Goal: Task Accomplishment & Management: Manage account settings

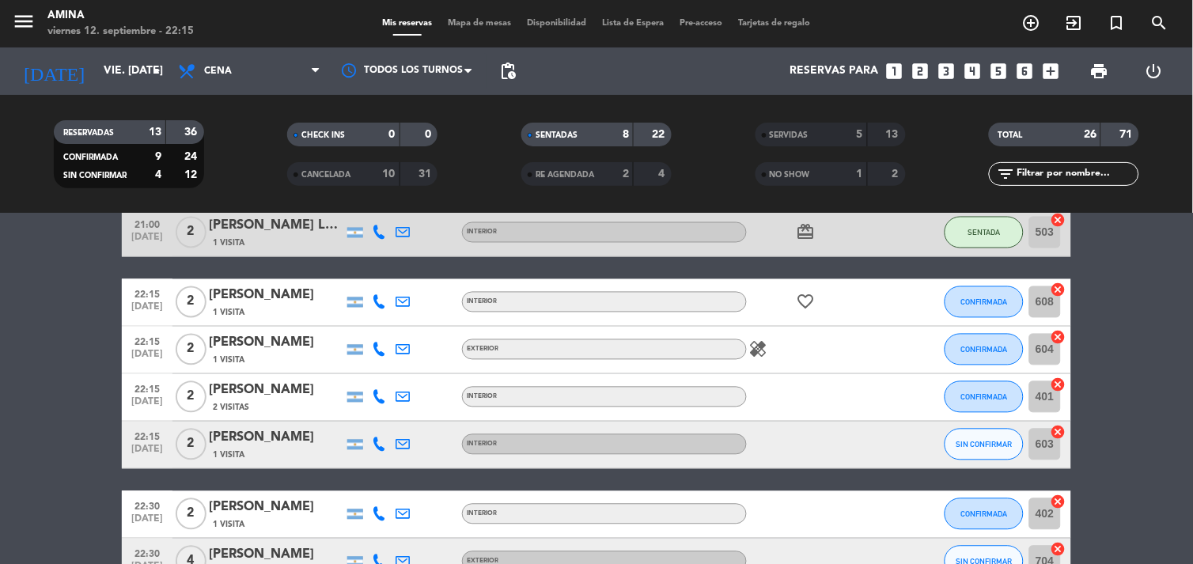
scroll to position [706, 0]
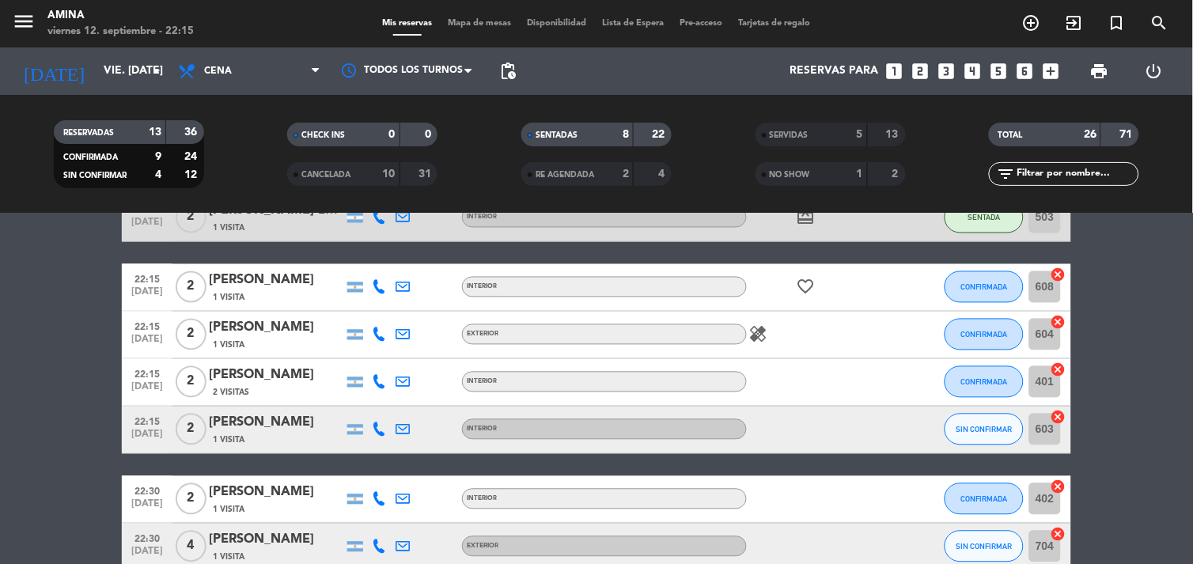
click at [755, 339] on icon "healing" at bounding box center [758, 334] width 19 height 19
click at [750, 338] on icon "healing" at bounding box center [758, 334] width 19 height 19
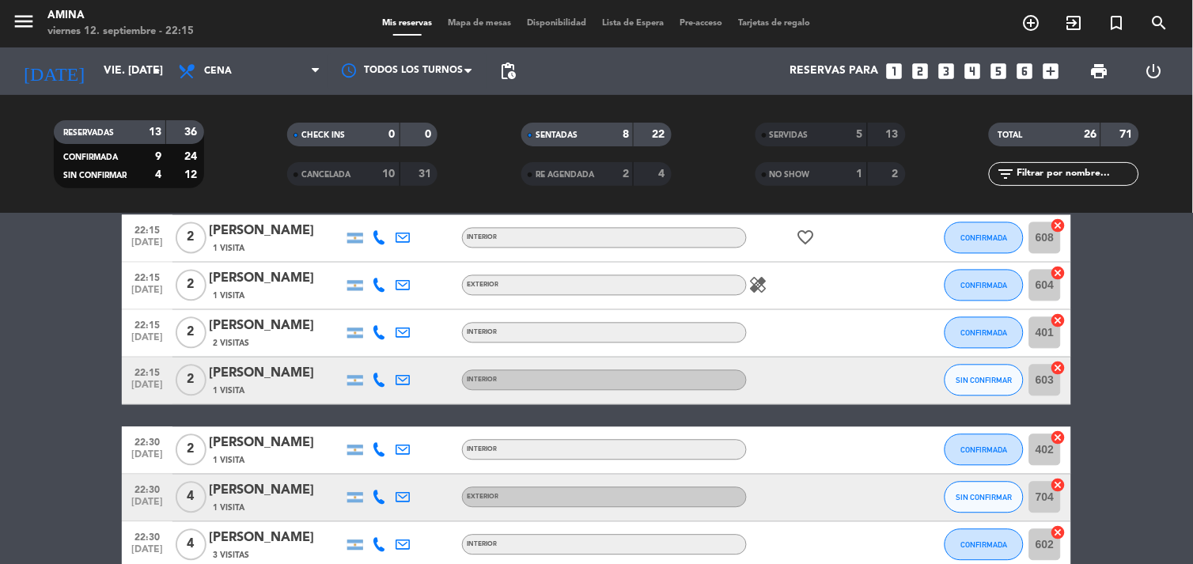
scroll to position [767, 0]
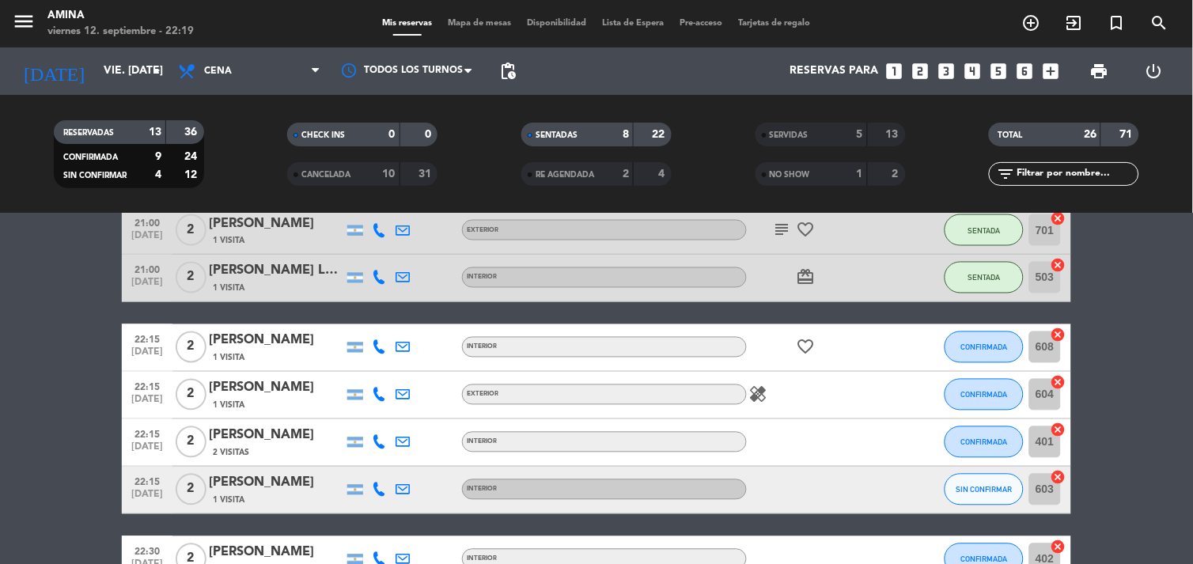
scroll to position [710, 0]
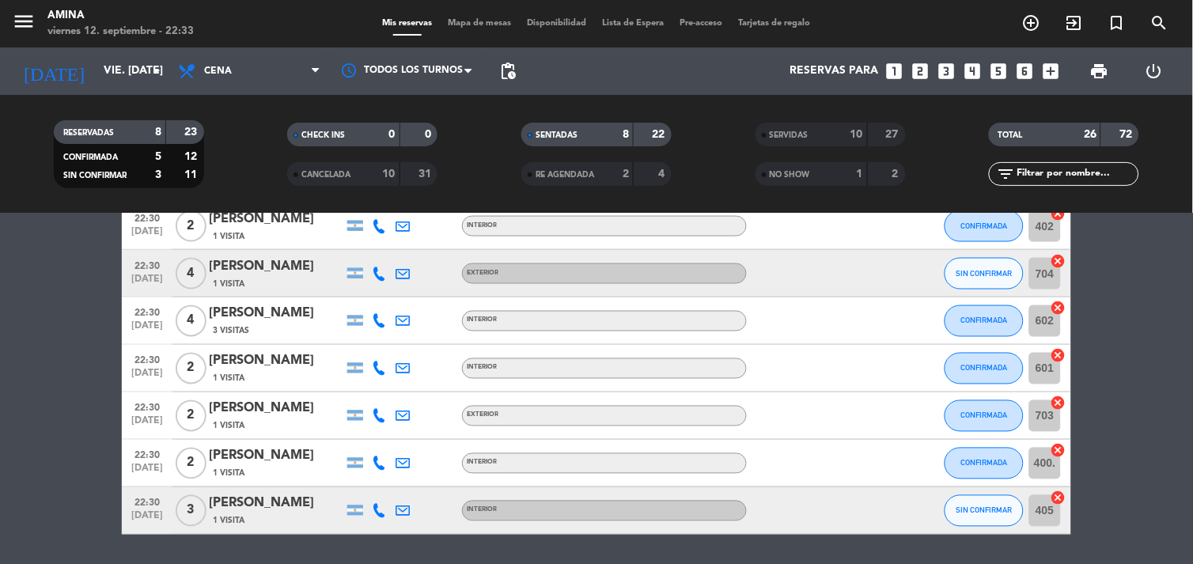
scroll to position [598, 0]
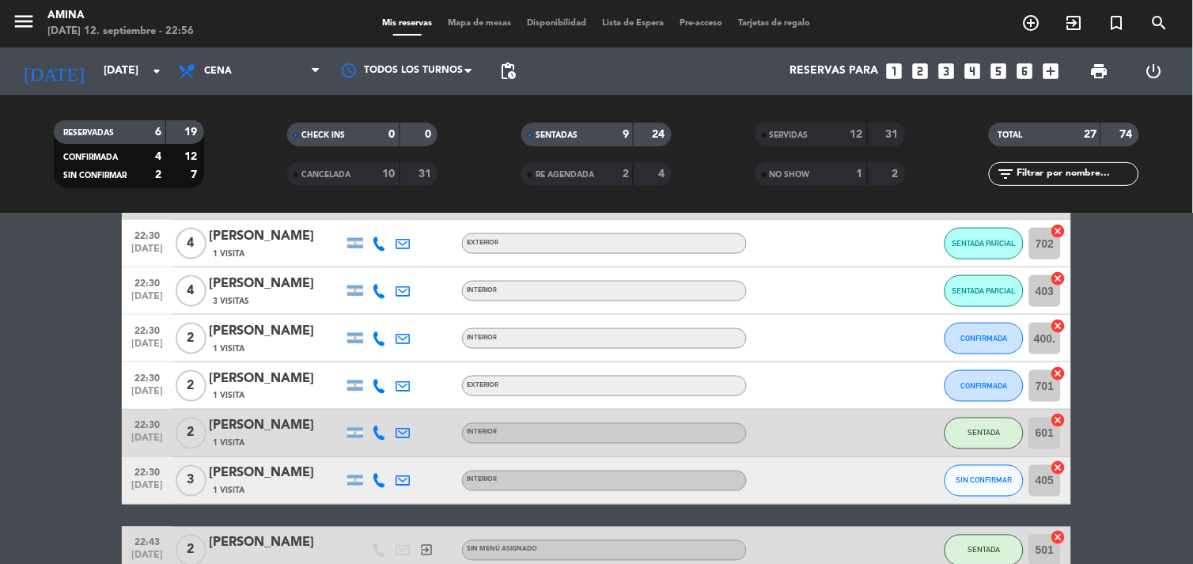
scroll to position [497, 0]
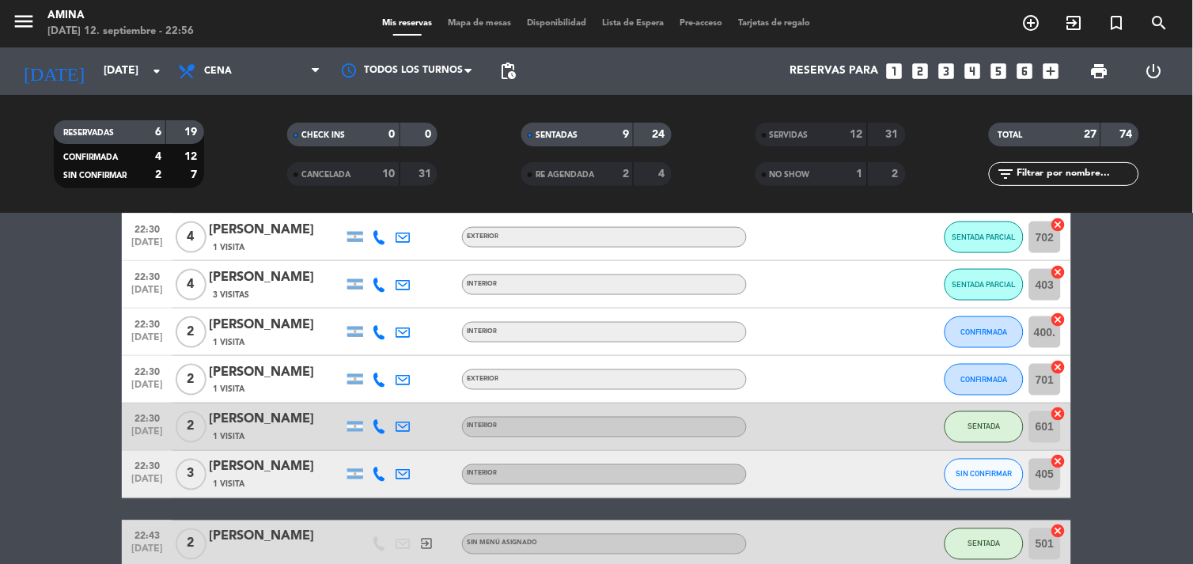
click at [1099, 483] on bookings-row "21:00 [DATE] 4 [PERSON_NAME] 1 Visita INTERIOR healing SENTADA 406 cancel 22:15…" at bounding box center [596, 179] width 1193 height 778
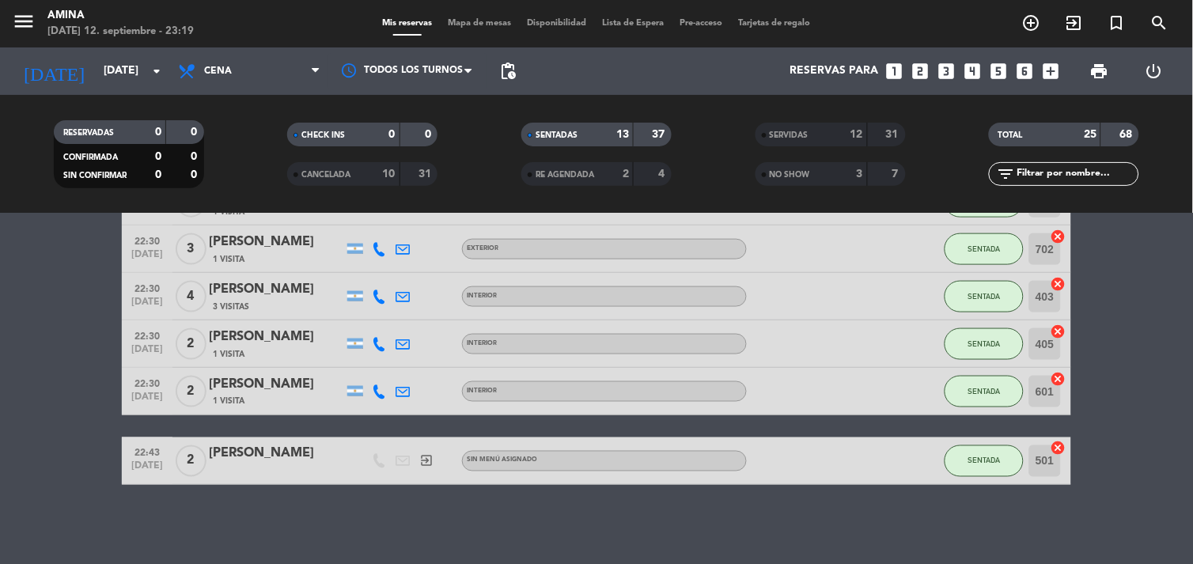
scroll to position [484, 0]
